Goal: Check status: Check status

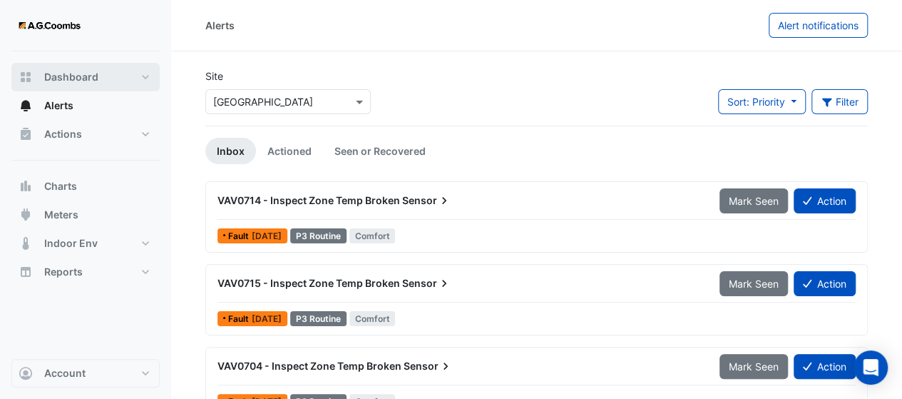
click at [81, 87] on button "Dashboard" at bounding box center [85, 77] width 148 height 29
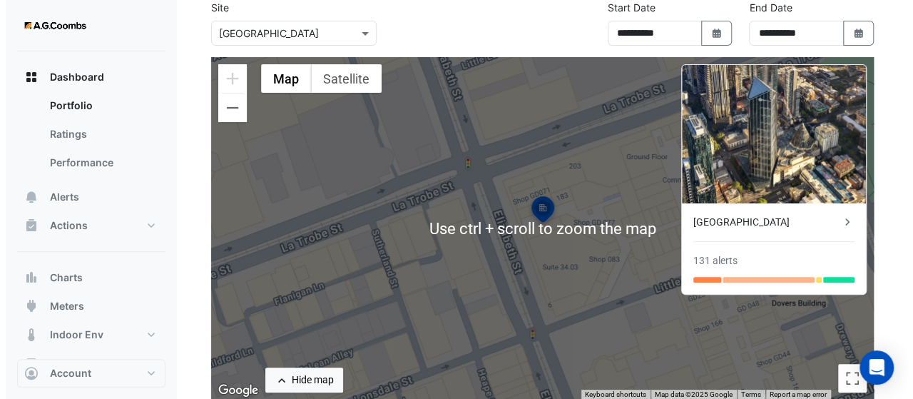
scroll to position [71, 0]
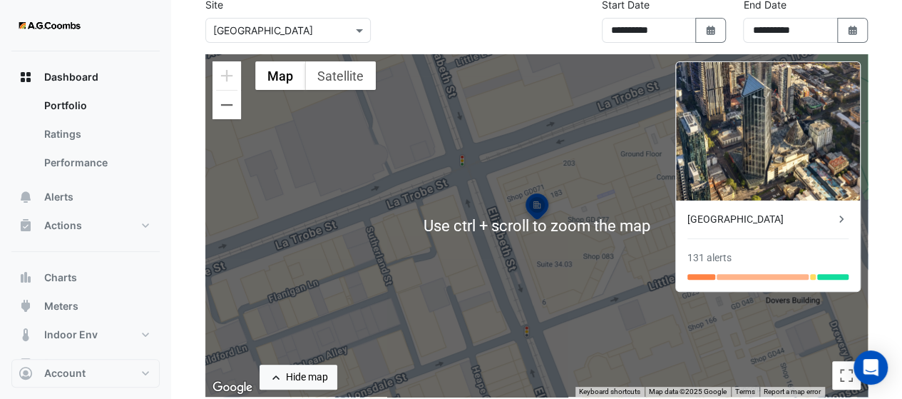
click at [534, 212] on img at bounding box center [536, 208] width 31 height 34
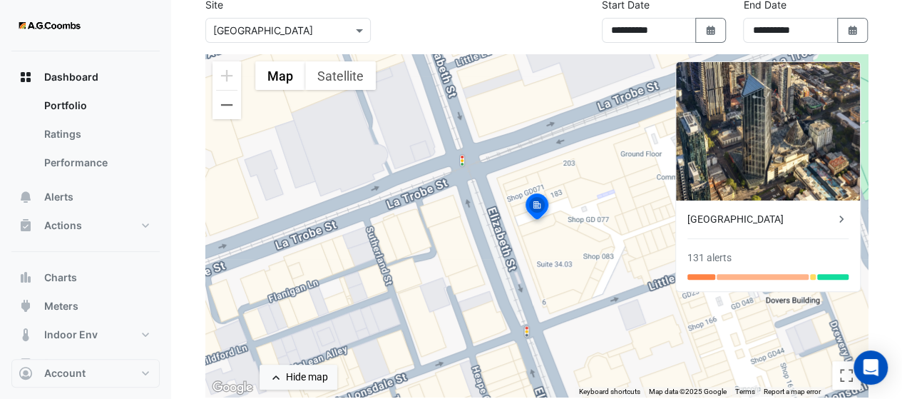
click at [820, 217] on div "[GEOGRAPHIC_DATA]" at bounding box center [760, 219] width 147 height 15
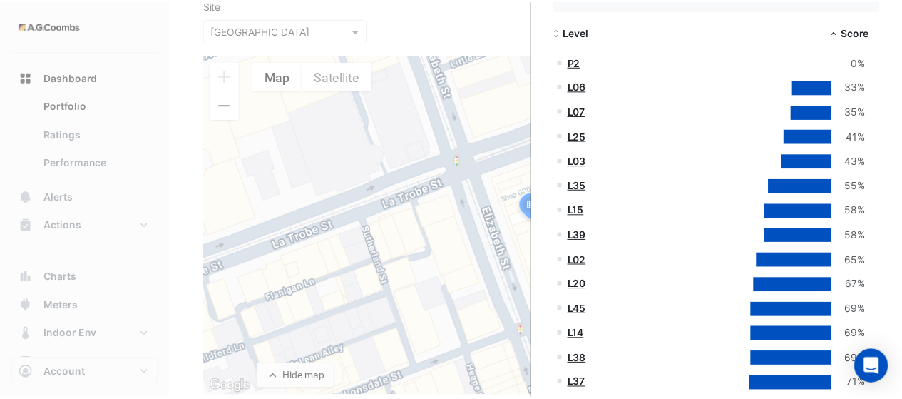
scroll to position [380, 0]
